Goal: Task Accomplishment & Management: Manage account settings

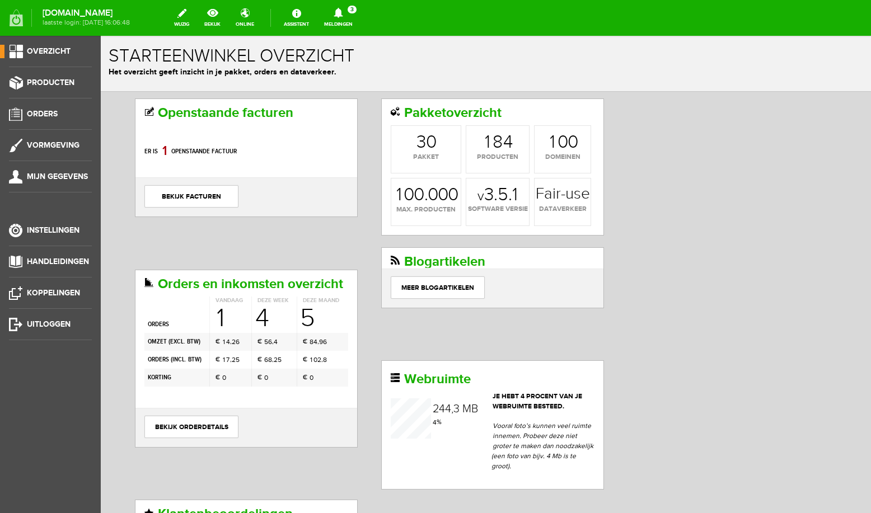
click at [343, 16] on icon at bounding box center [338, 13] width 9 height 10
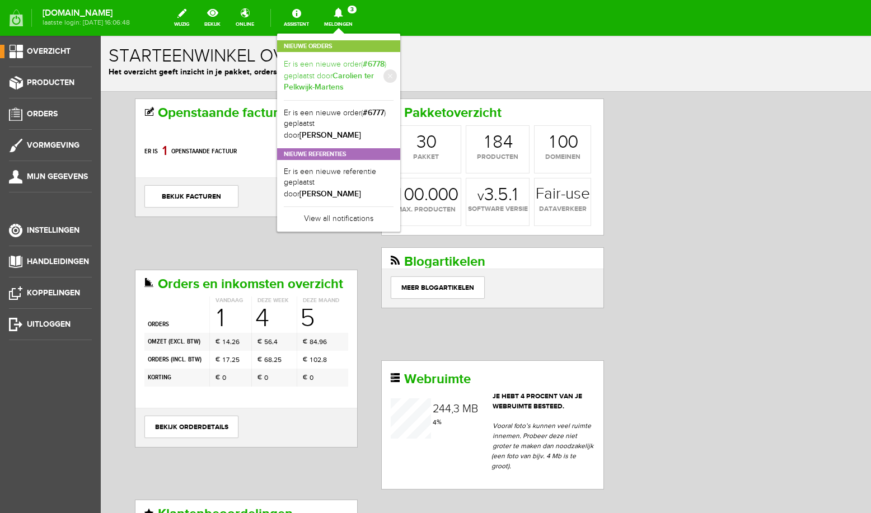
click at [348, 68] on link "Er is een nieuwe order( #6778 ) geplaatst door [PERSON_NAME]" at bounding box center [339, 76] width 110 height 35
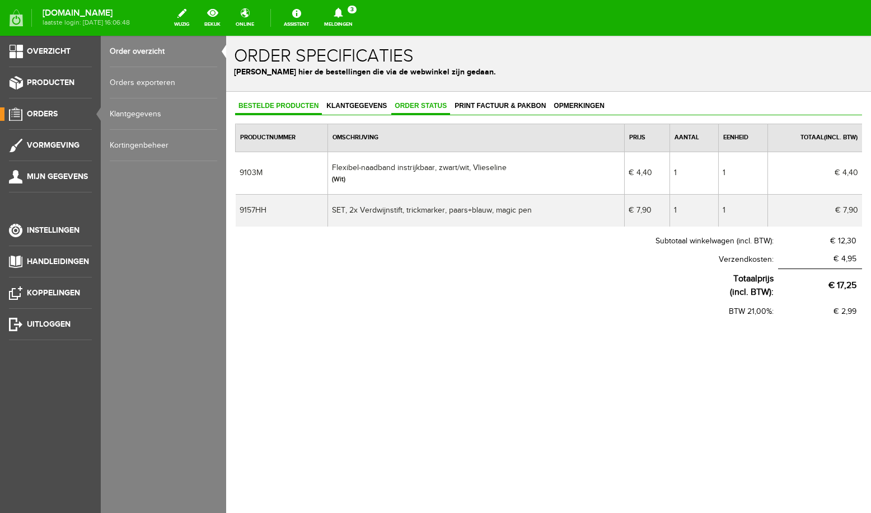
click at [414, 105] on span "Order status" at bounding box center [420, 106] width 59 height 8
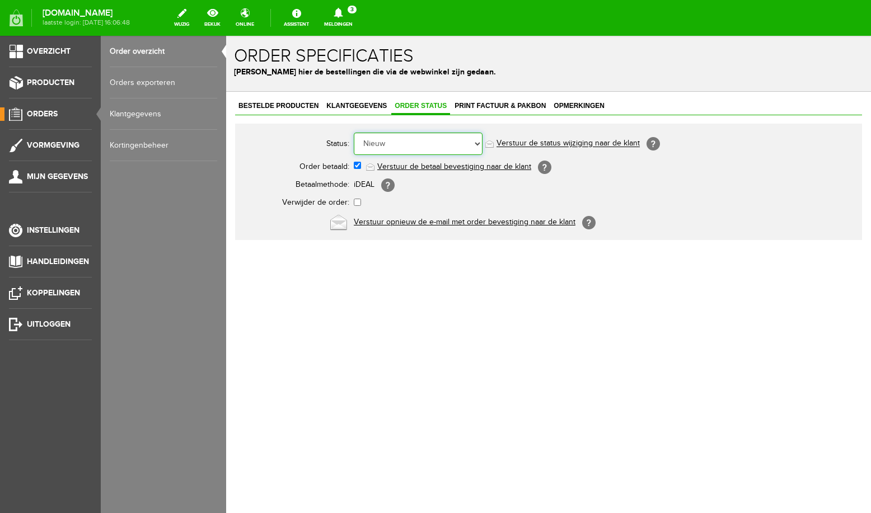
click at [354, 133] on select "Order niet afgerond Nieuw Order in behandeling Wacht op leverancier Wacht op be…" at bounding box center [418, 144] width 129 height 22
select select "5"
click option "Order is verstuurd" at bounding box center [226, 36] width 0 height 0
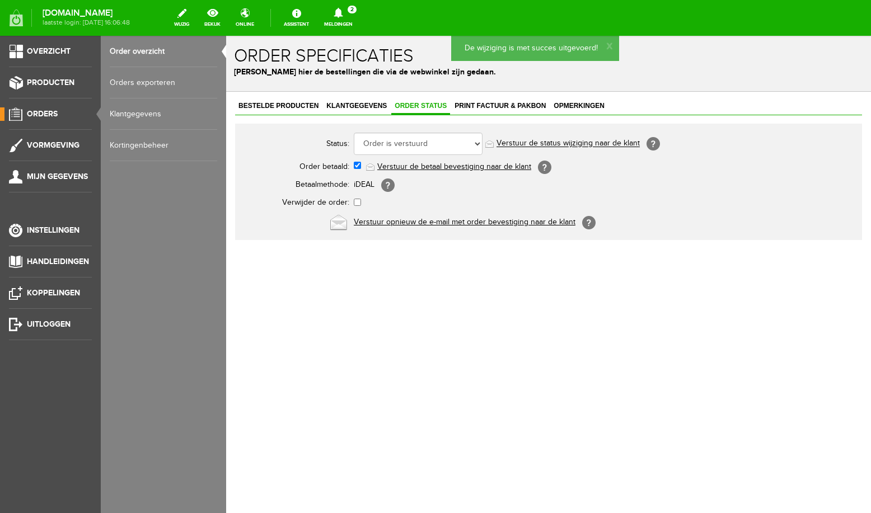
click at [341, 12] on icon at bounding box center [338, 13] width 29 height 10
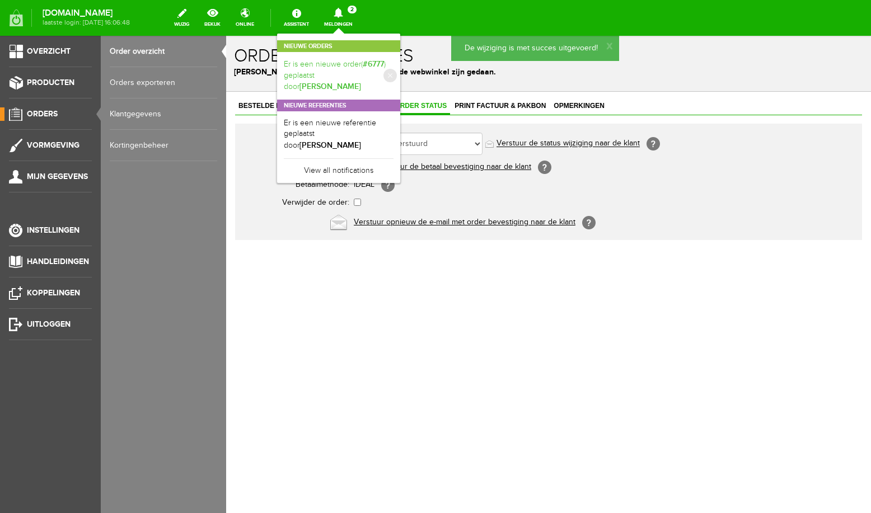
click at [351, 82] on b "[PERSON_NAME]" at bounding box center [330, 87] width 62 height 10
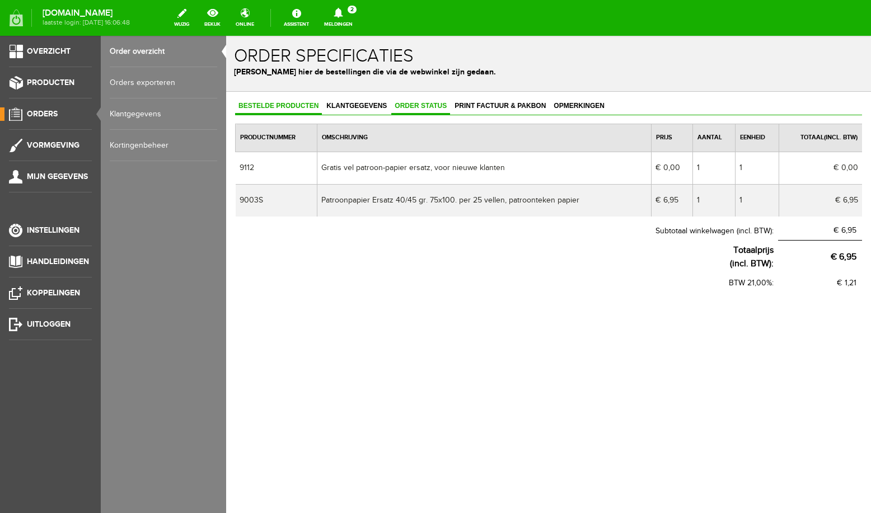
click at [424, 105] on span "Order status" at bounding box center [420, 106] width 59 height 8
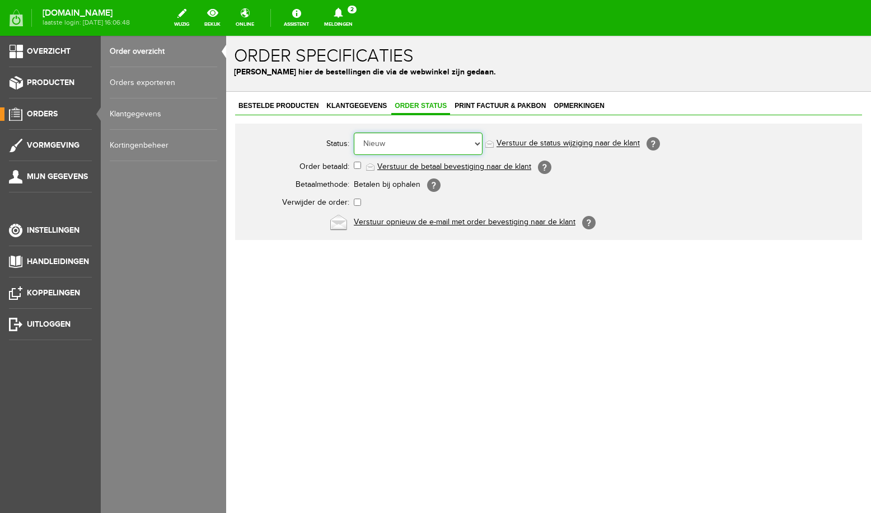
click at [354, 133] on select "Order niet afgerond Nieuw Order in behandeling Wacht op leverancier Wacht op be…" at bounding box center [418, 144] width 129 height 22
select select "6"
click option "Order is geleverd" at bounding box center [226, 36] width 0 height 0
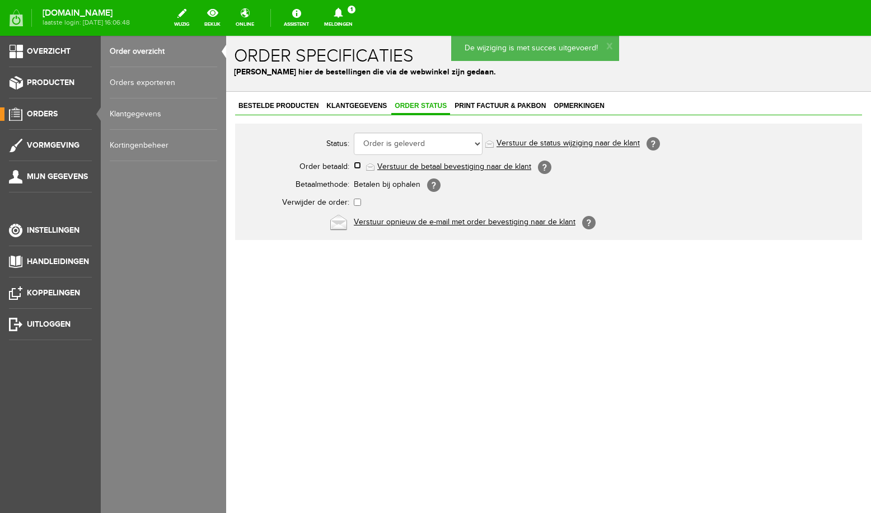
click at [358, 166] on input "checkbox" at bounding box center [357, 165] width 7 height 7
checkbox input "true"
click at [343, 11] on icon at bounding box center [338, 13] width 9 height 10
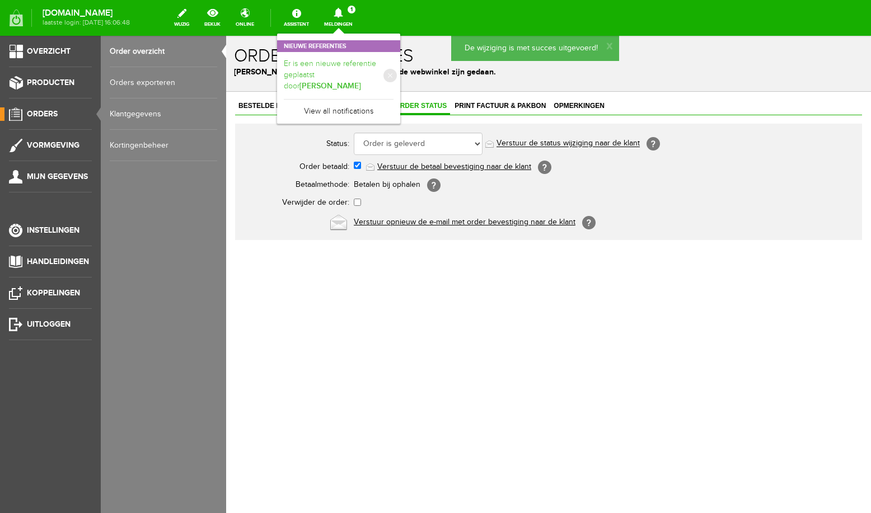
click at [361, 81] on b "[PERSON_NAME]" at bounding box center [330, 86] width 62 height 10
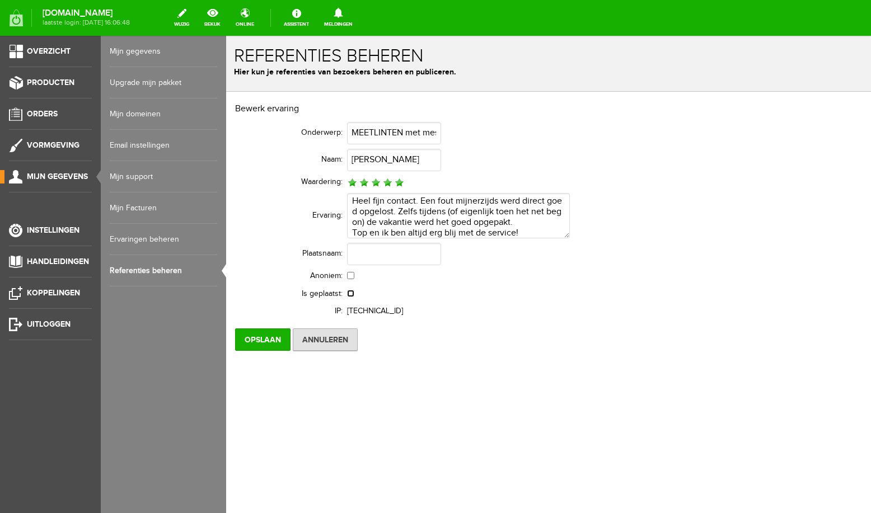
click at [349, 294] on input "checkbox" at bounding box center [350, 293] width 7 height 7
checkbox input "true"
click at [265, 337] on input "Opslaan" at bounding box center [262, 340] width 55 height 22
